Goal: Task Accomplishment & Management: Manage account settings

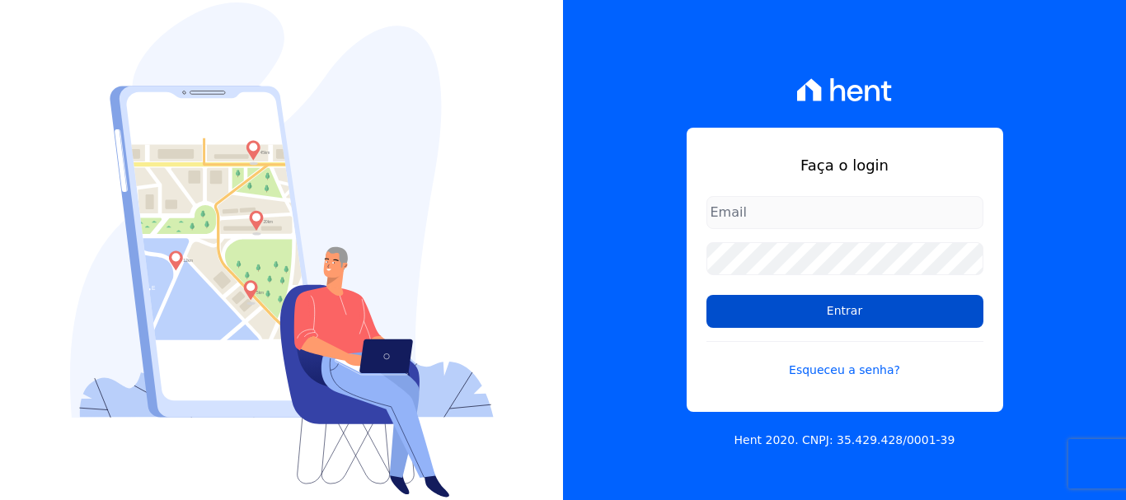
type input "[PERSON_NAME][EMAIL_ADDRESS][PERSON_NAME][DOMAIN_NAME]"
click at [865, 311] on input "Entrar" at bounding box center [844, 311] width 277 height 33
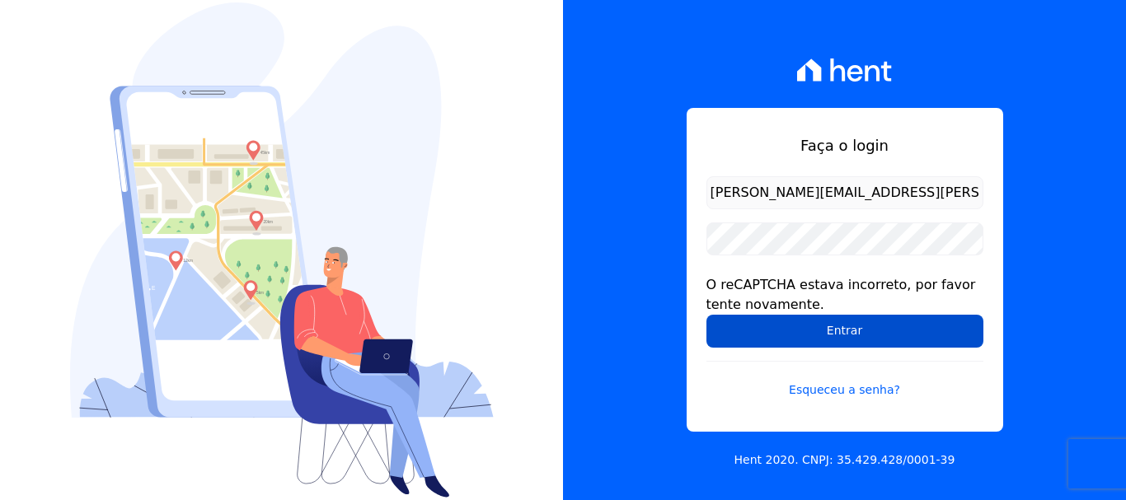
click at [778, 329] on input "Entrar" at bounding box center [844, 331] width 277 height 33
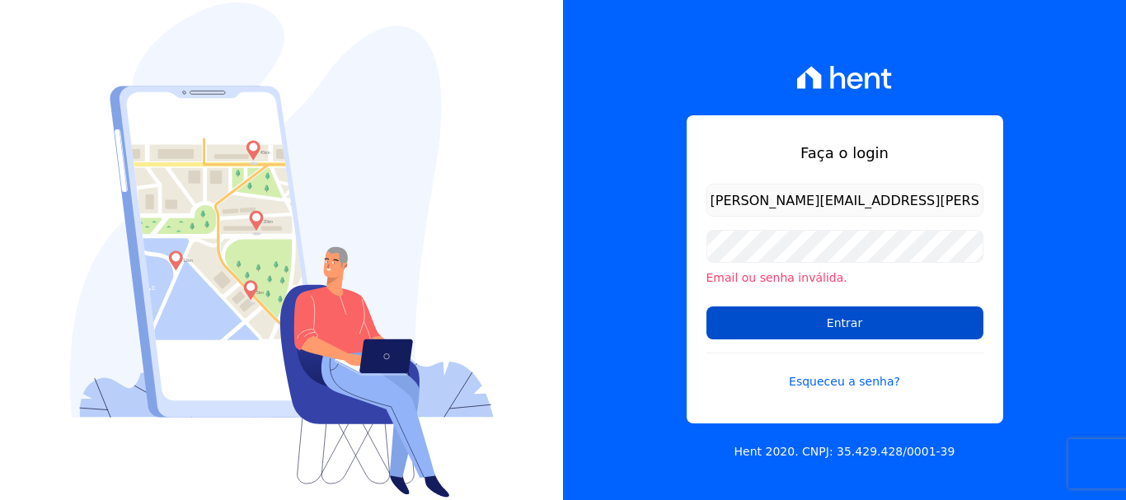
click at [740, 324] on input "Entrar" at bounding box center [844, 323] width 277 height 33
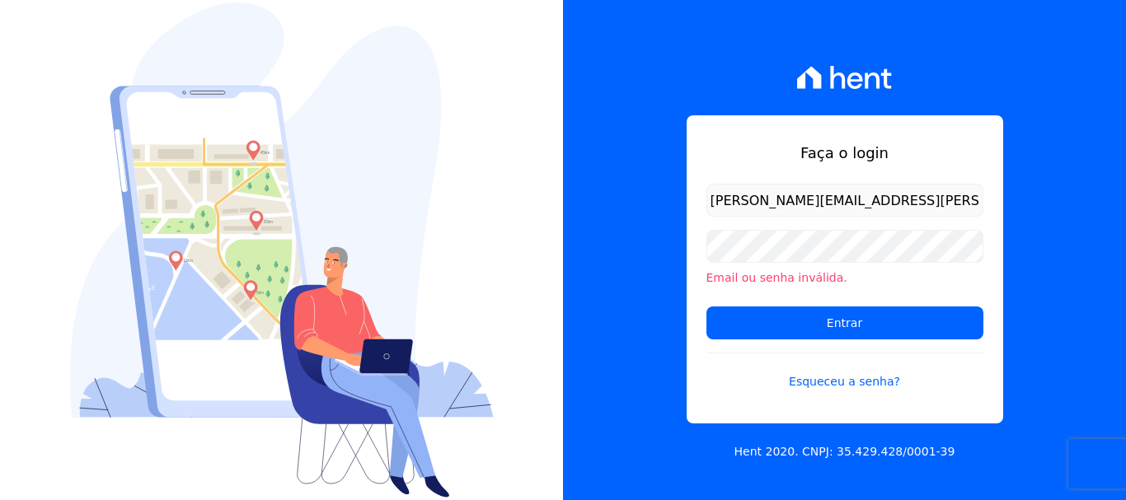
click at [603, 256] on div "Faça o login luiz.nascimento@maislar.com Email ou senha inválida. Entrar Esquec…" at bounding box center [844, 250] width 563 height 500
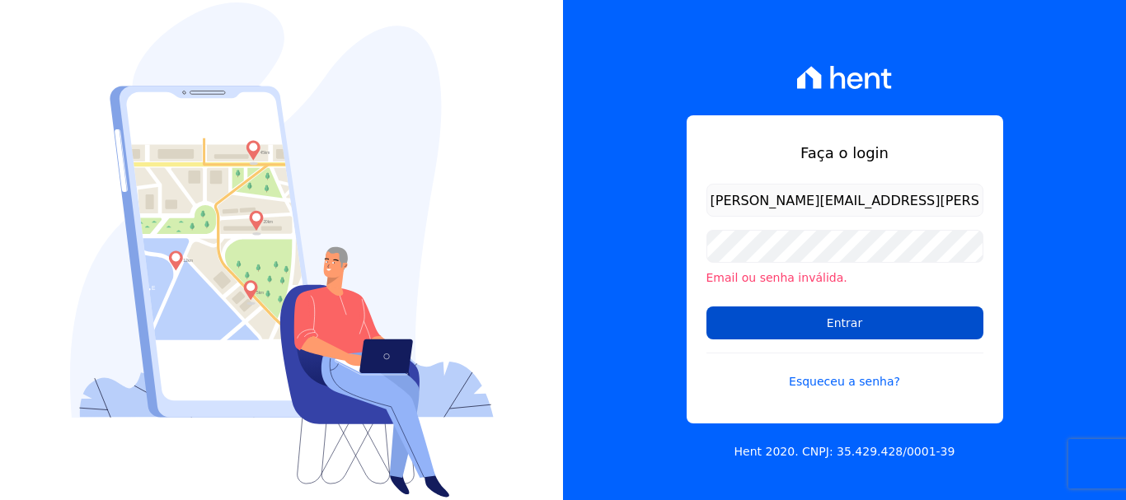
click at [859, 322] on input "Entrar" at bounding box center [844, 323] width 277 height 33
click at [829, 321] on input "Entrar" at bounding box center [844, 323] width 277 height 33
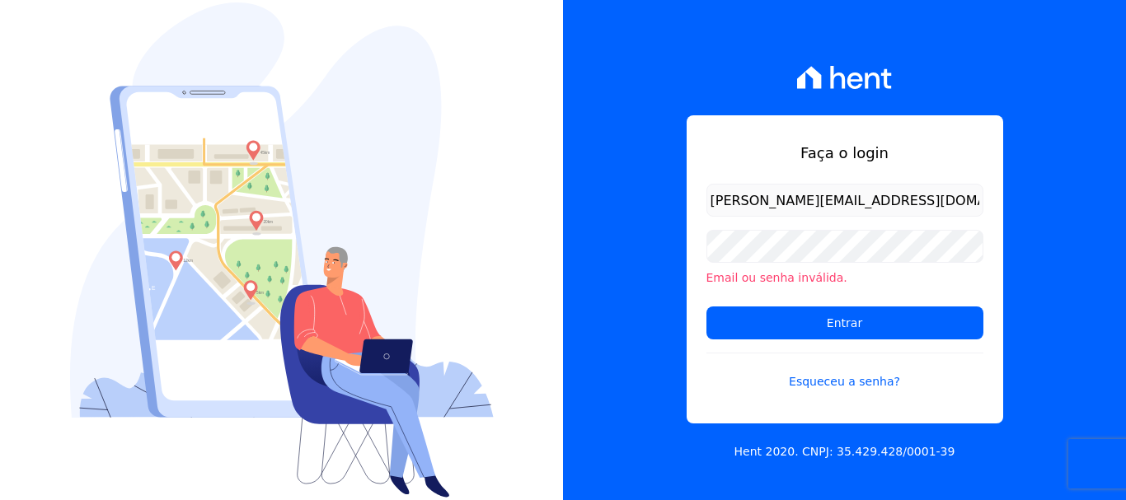
click at [695, 268] on div "Faça o login [PERSON_NAME][EMAIL_ADDRESS][DOMAIN_NAME] Email ou senha inválida.…" at bounding box center [845, 269] width 317 height 308
